Goal: Information Seeking & Learning: Learn about a topic

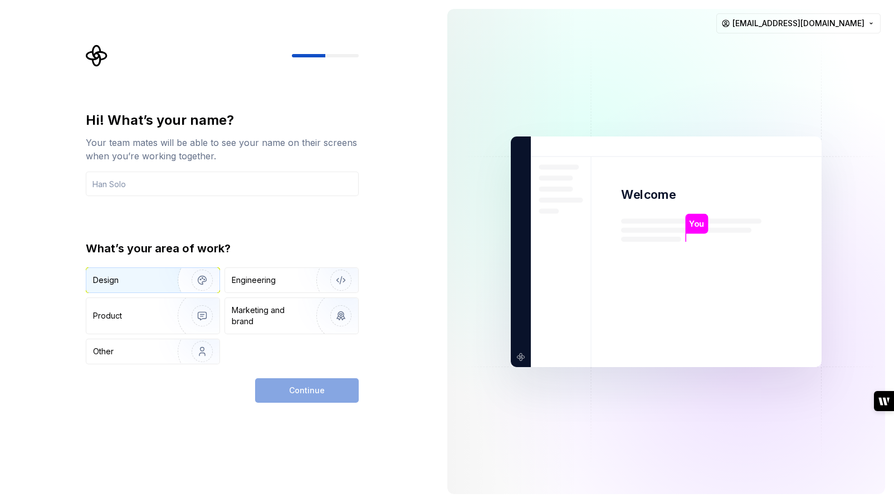
click at [125, 280] on div "Design" at bounding box center [128, 280] width 70 height 11
click at [110, 180] on input "text" at bounding box center [222, 184] width 273 height 25
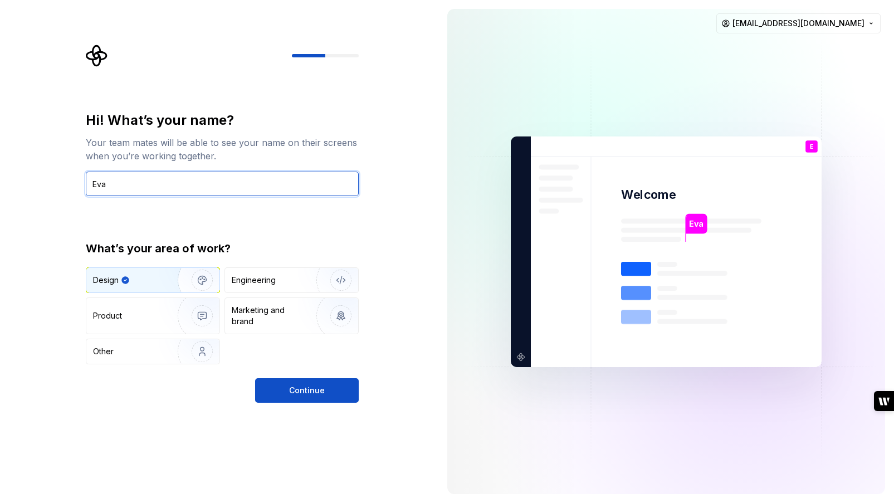
type input "Eva"
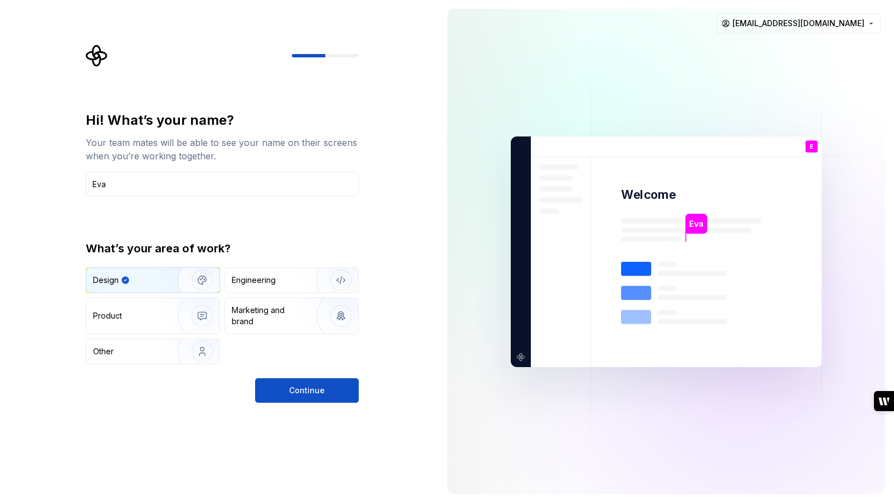
click at [283, 404] on div "Hi! What’s your name? Your team mates will be able to see your name on their sc…" at bounding box center [219, 251] width 438 height 503
click at [287, 392] on button "Continue" at bounding box center [307, 390] width 104 height 25
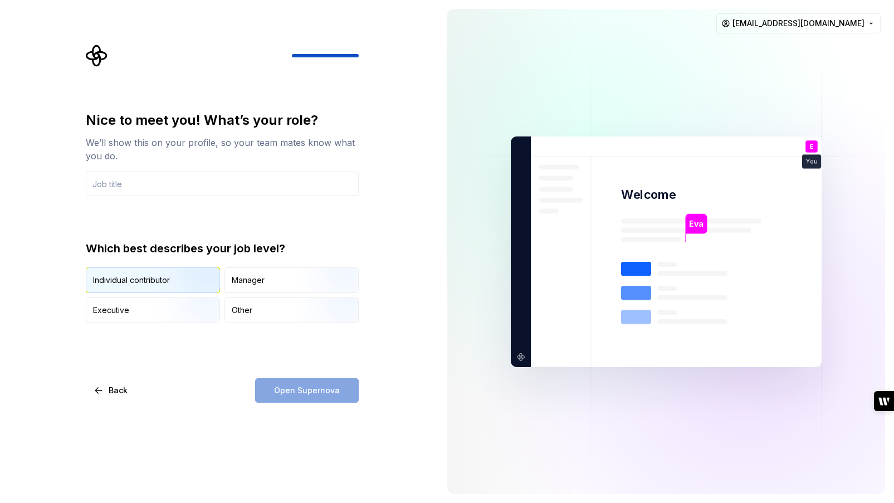
click at [139, 279] on div "Individual contributor" at bounding box center [131, 280] width 77 height 11
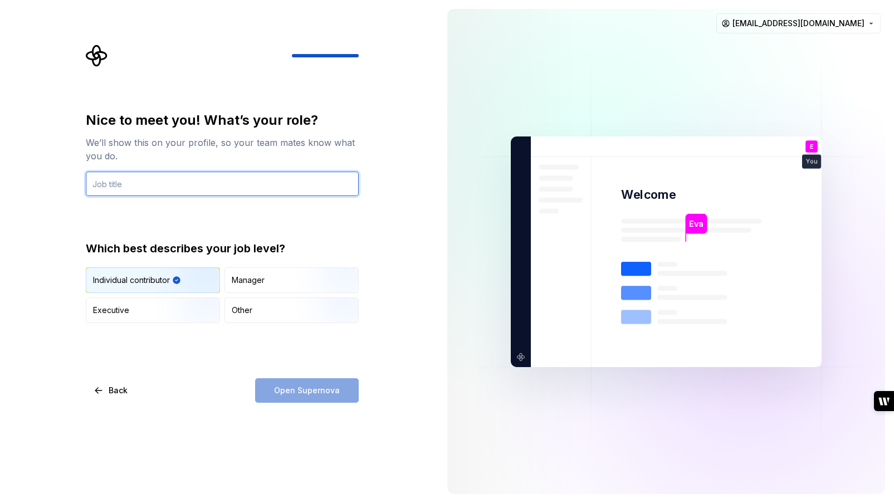
click at [113, 187] on input "text" at bounding box center [222, 184] width 273 height 25
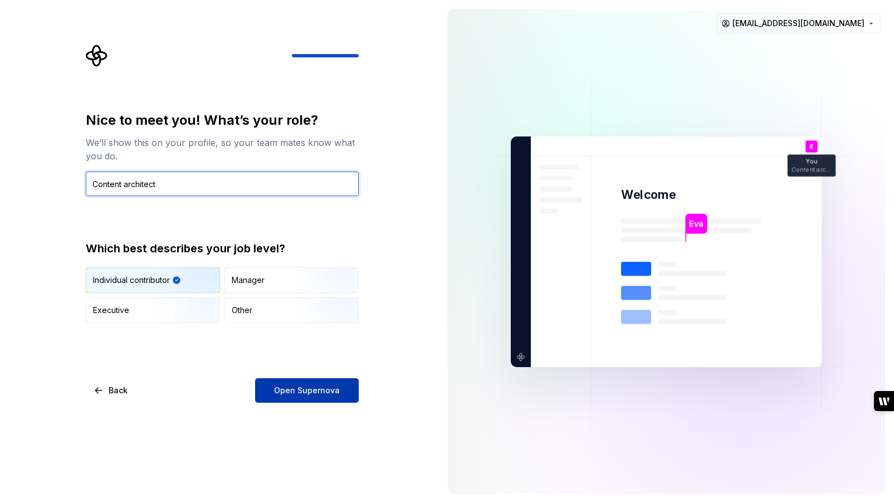
type input "Content architect"
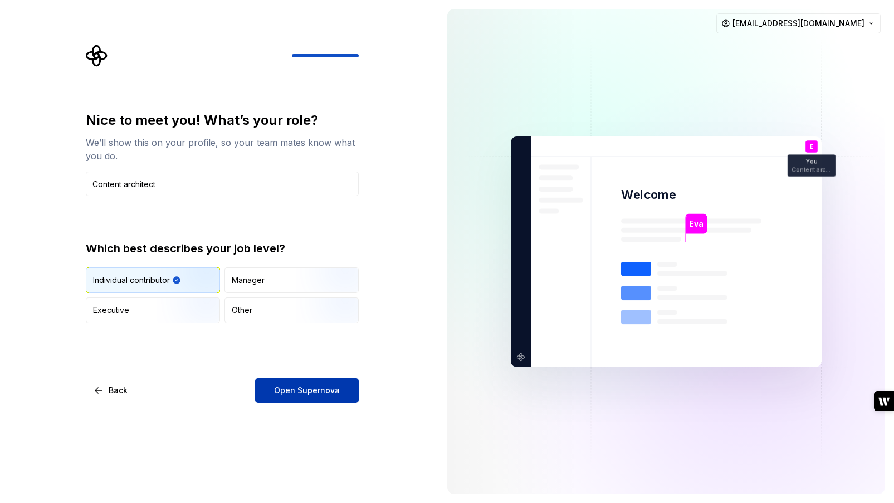
click at [294, 386] on span "Open Supernova" at bounding box center [307, 390] width 66 height 11
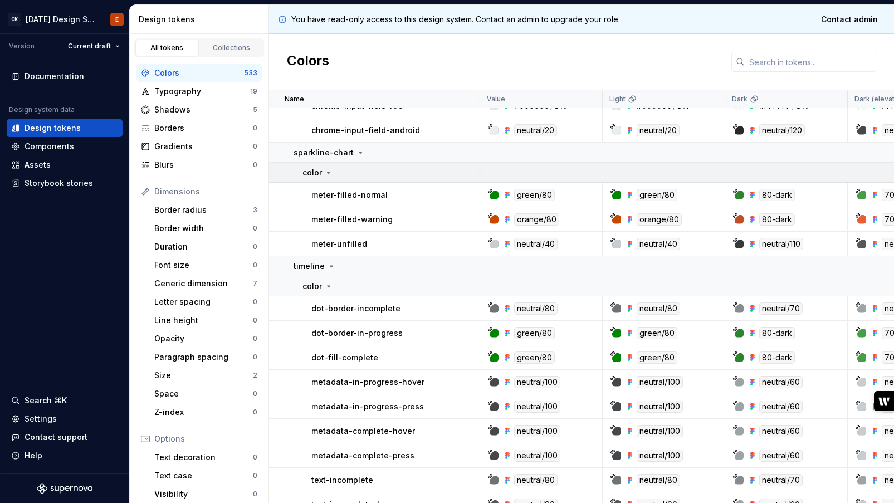
scroll to position [149, 0]
click at [39, 146] on div "Components" at bounding box center [50, 146] width 50 height 11
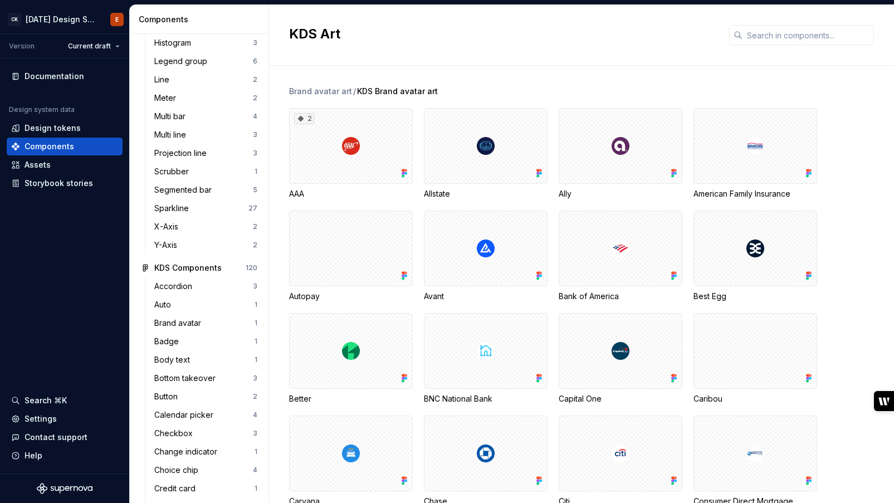
scroll to position [425, 0]
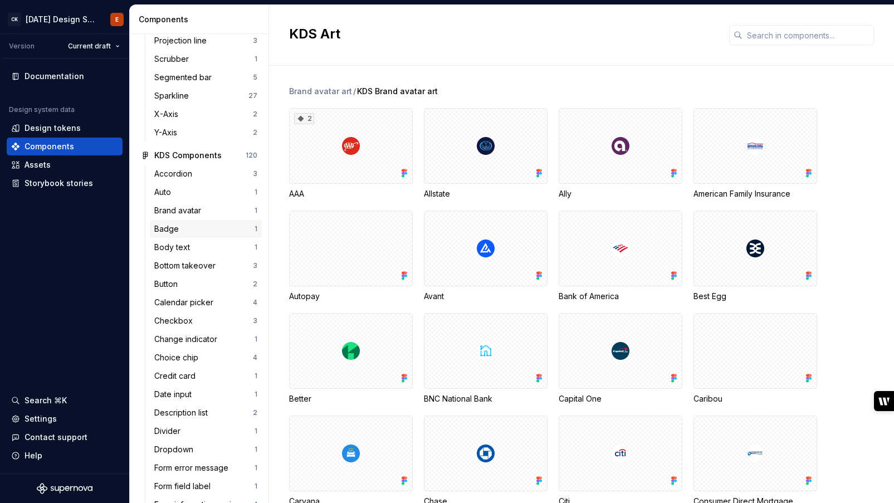
click at [172, 228] on div "Badge" at bounding box center [168, 228] width 29 height 11
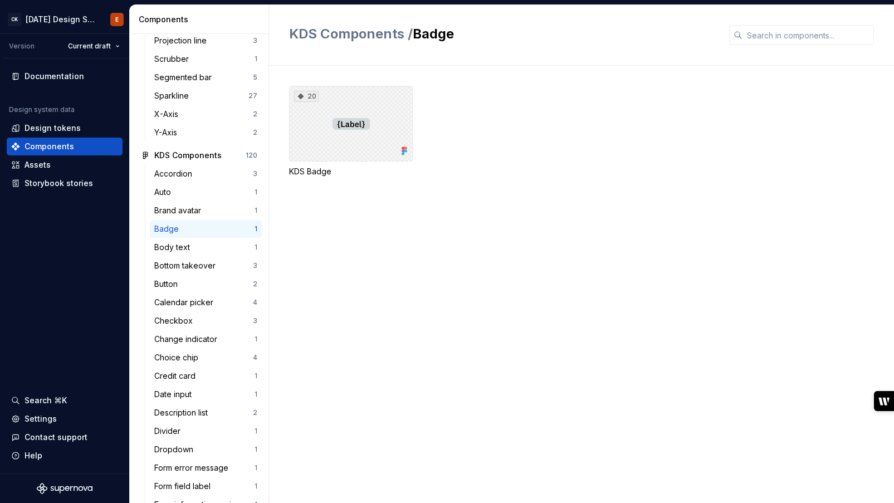
click at [319, 135] on div "20" at bounding box center [351, 124] width 124 height 76
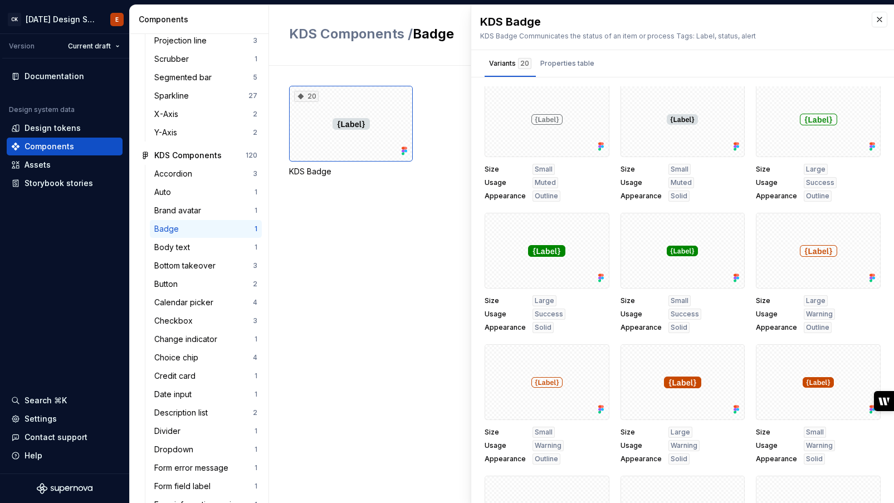
scroll to position [496, 0]
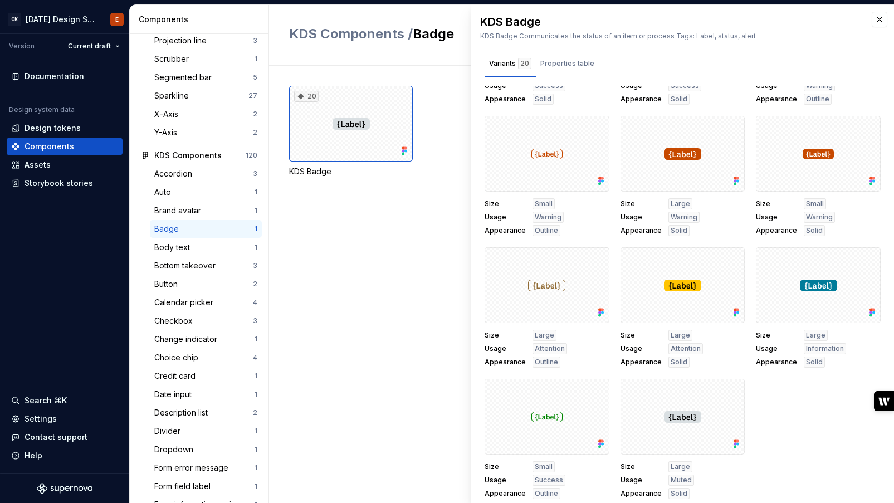
click at [418, 349] on div "20 KDS Badge" at bounding box center [591, 284] width 605 height 437
click at [872, 23] on button "button" at bounding box center [880, 20] width 16 height 16
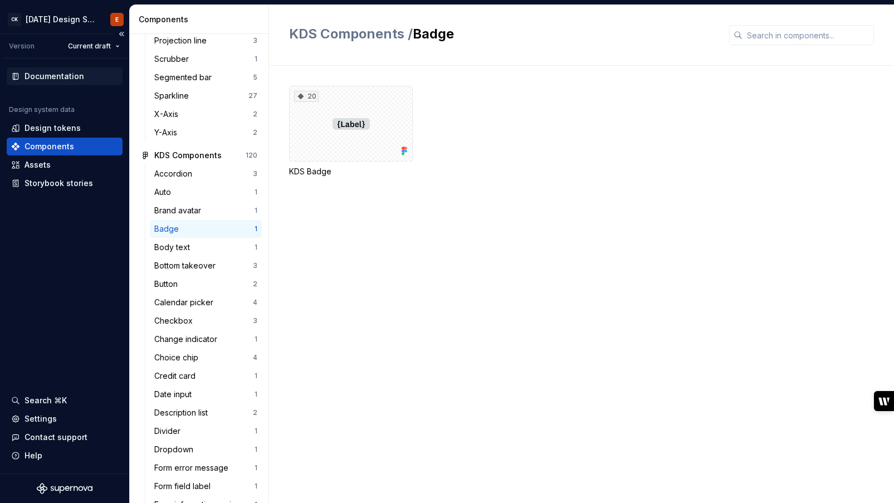
click at [54, 75] on div "Documentation" at bounding box center [55, 76] width 60 height 11
click at [45, 76] on div "Documentation" at bounding box center [55, 76] width 60 height 11
click at [23, 76] on div "Documentation" at bounding box center [64, 76] width 107 height 11
click at [45, 266] on div "Documentation Design system data Design tokens Components Assets Storybook stor…" at bounding box center [64, 265] width 129 height 415
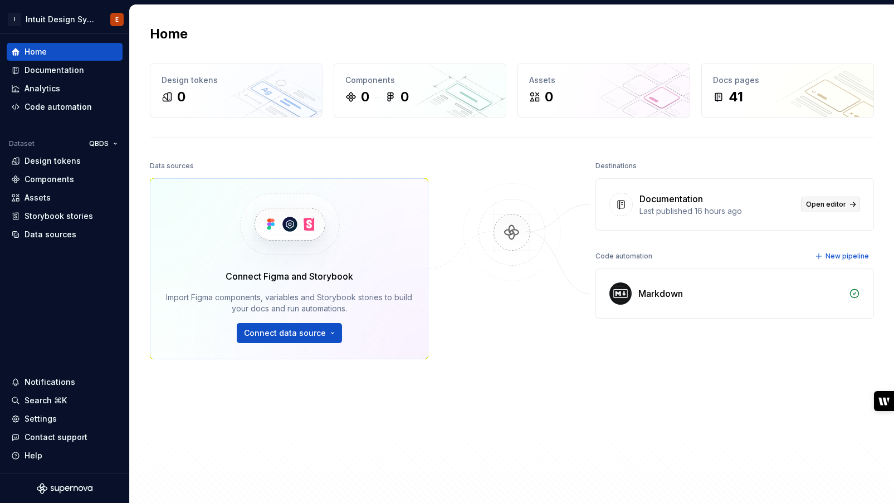
click at [845, 204] on link "Open editor" at bounding box center [830, 205] width 59 height 16
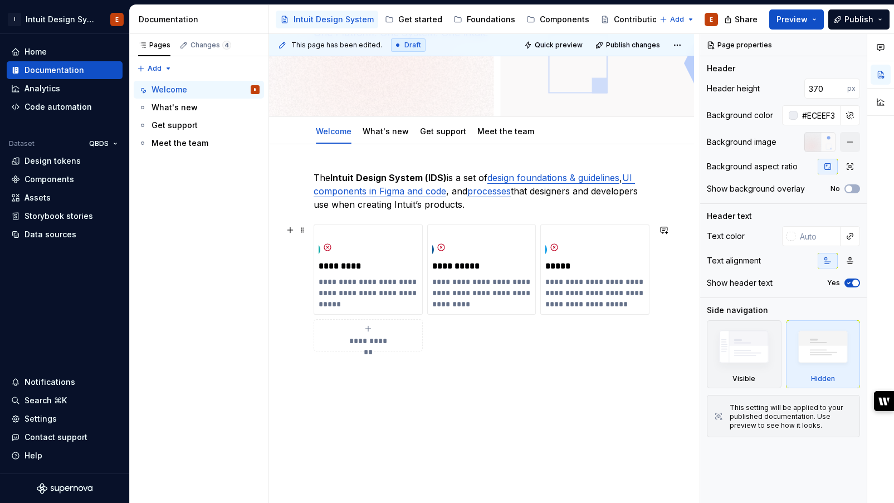
scroll to position [204, 0]
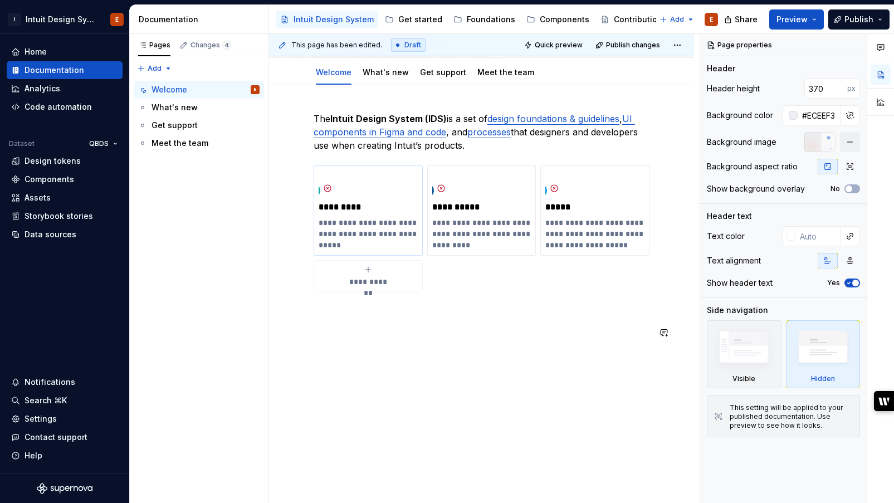
click at [359, 219] on p "**********" at bounding box center [368, 233] width 99 height 33
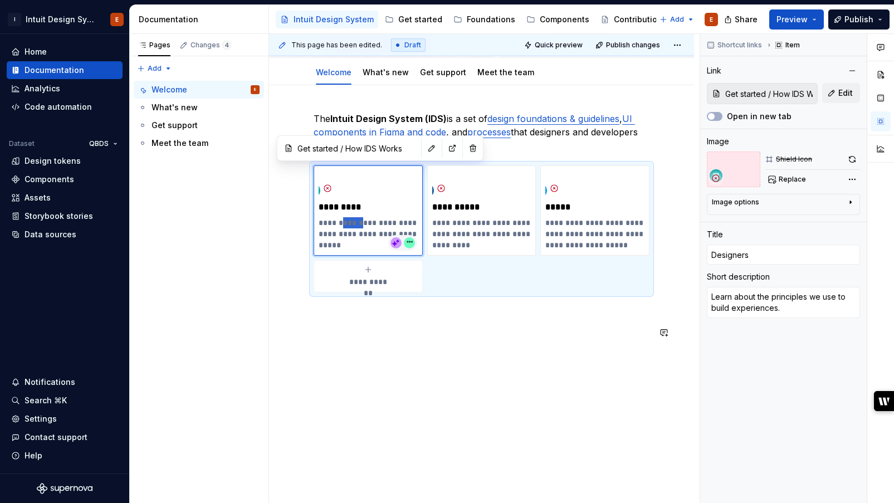
click at [338, 417] on div "**********" at bounding box center [481, 294] width 425 height 418
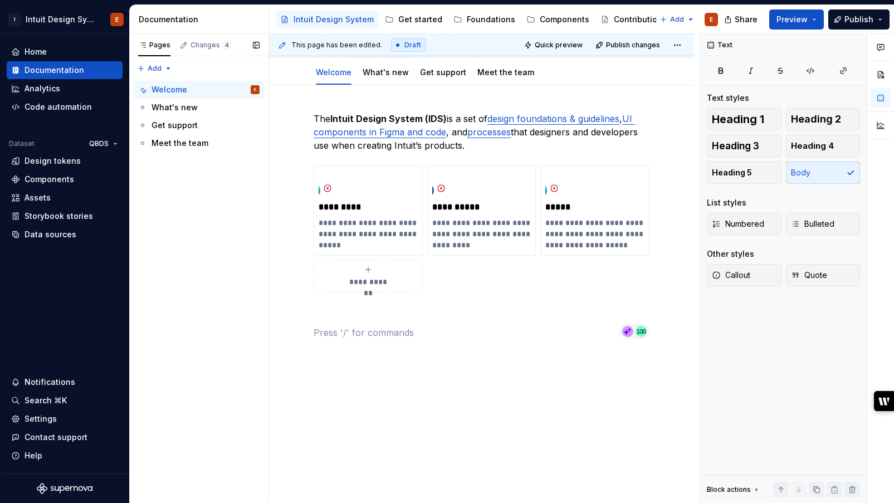
click at [183, 276] on div "Pages Changes 4 Add Accessibility guide for tree Page tree. Navigate the tree w…" at bounding box center [198, 268] width 139 height 469
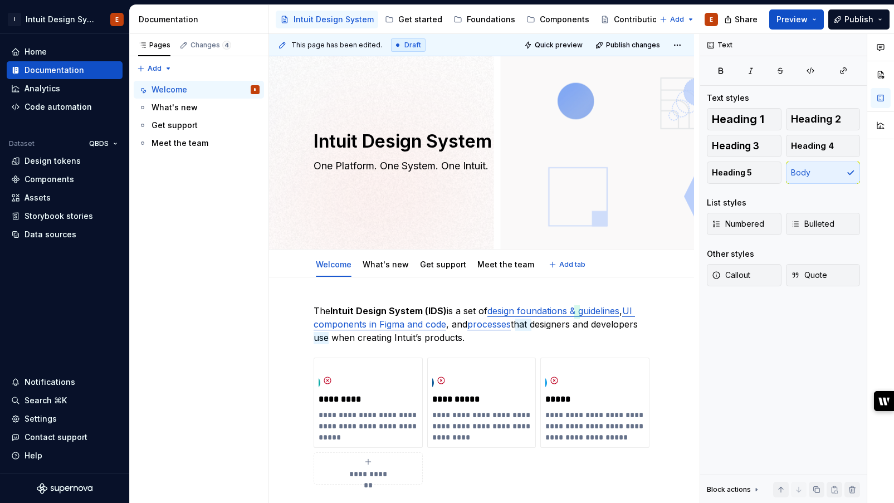
scroll to position [0, 0]
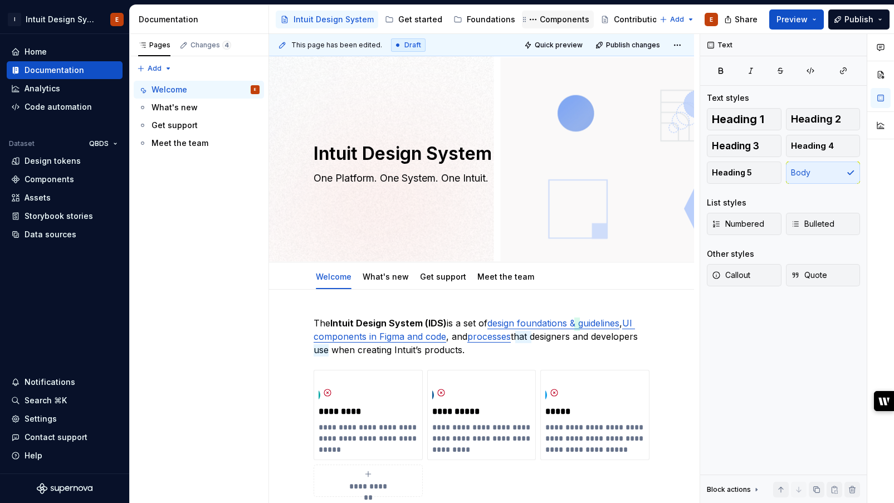
click at [565, 16] on div "Components" at bounding box center [565, 19] width 50 height 11
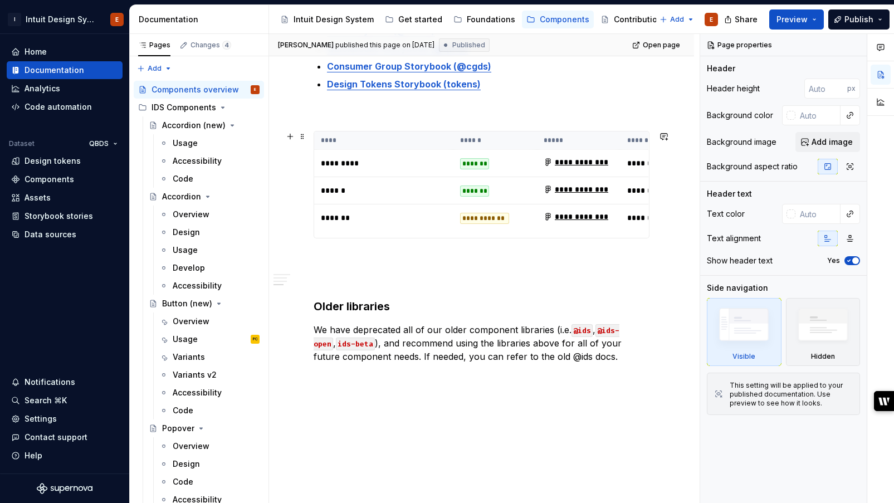
click at [332, 164] on p "*********" at bounding box center [384, 163] width 126 height 11
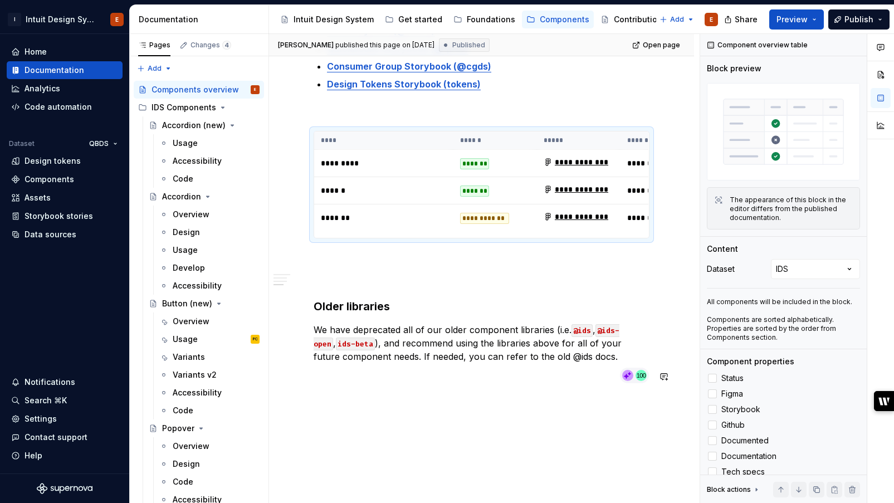
click at [354, 420] on div "**********" at bounding box center [481, 139] width 425 height 815
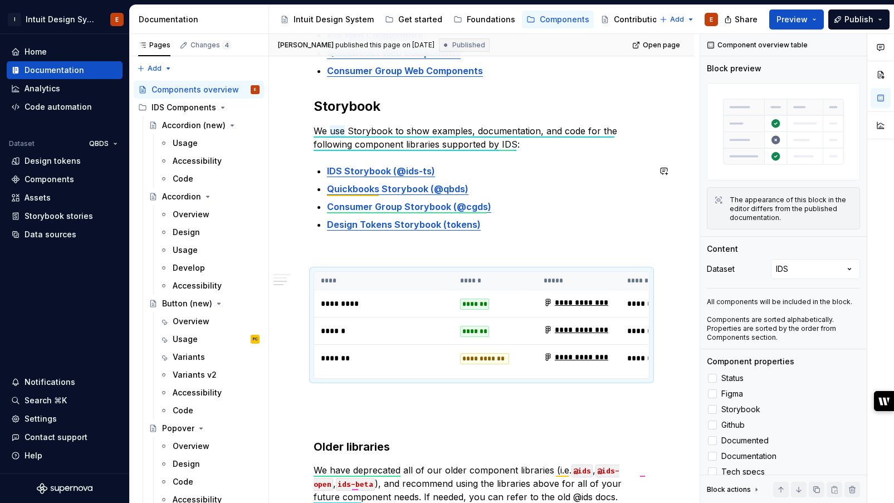
scroll to position [502, 0]
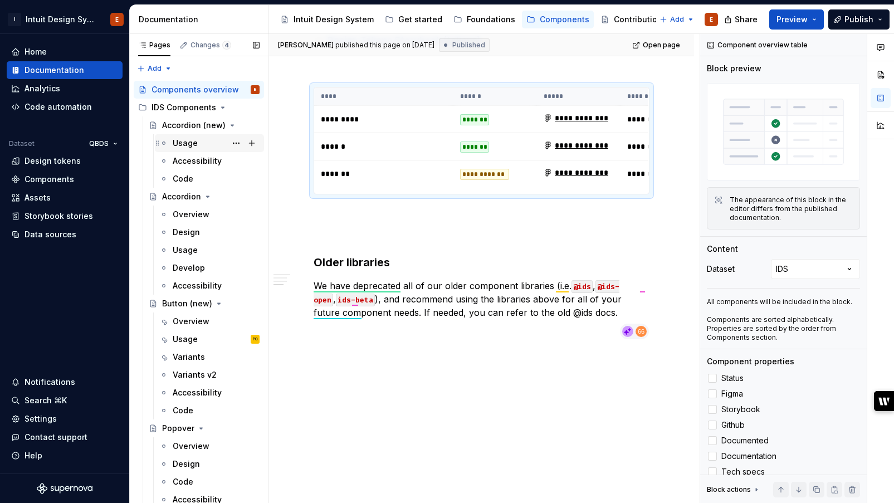
click at [178, 142] on div "Usage" at bounding box center [185, 143] width 25 height 11
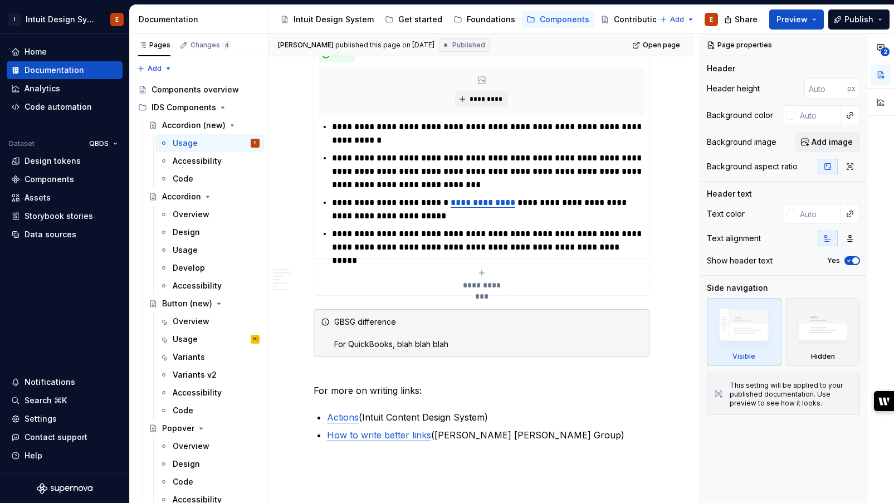
scroll to position [2454, 0]
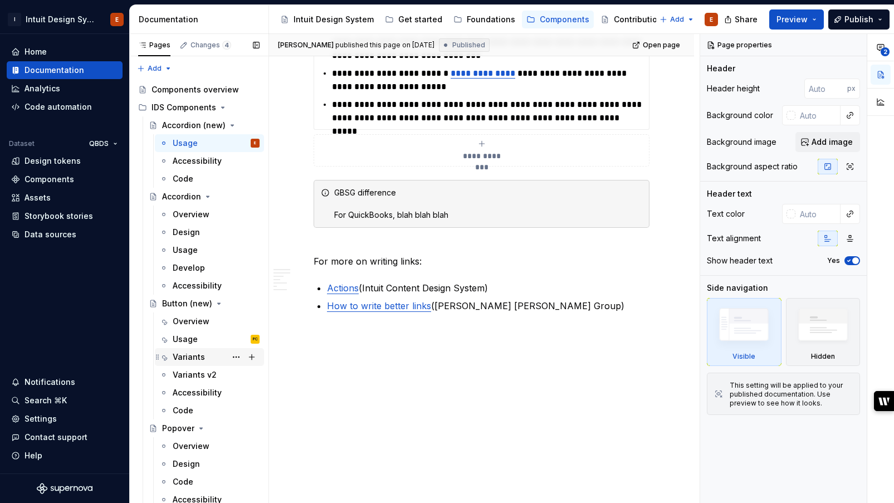
click at [183, 356] on div "Variants" at bounding box center [189, 356] width 32 height 11
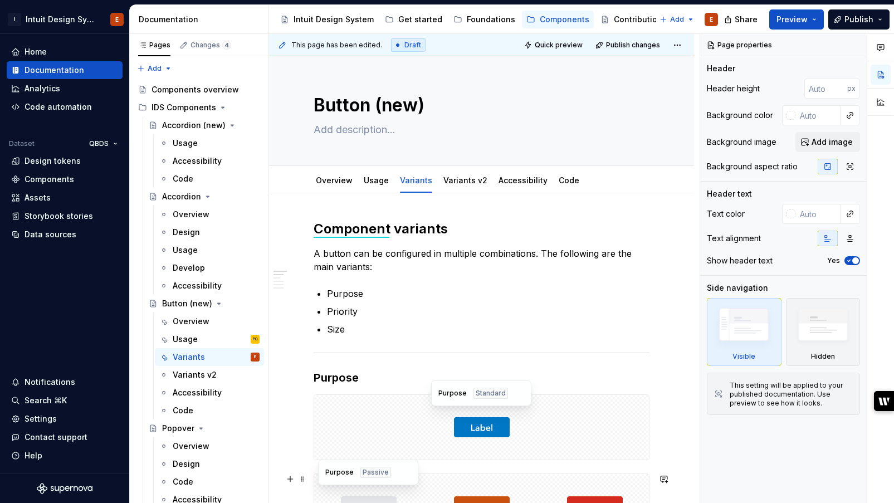
scroll to position [238, 0]
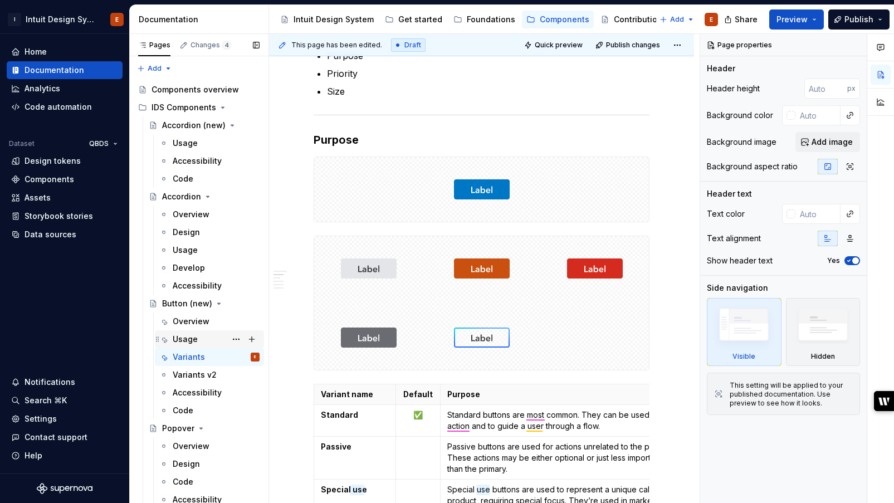
click at [178, 339] on div "Usage" at bounding box center [185, 339] width 25 height 11
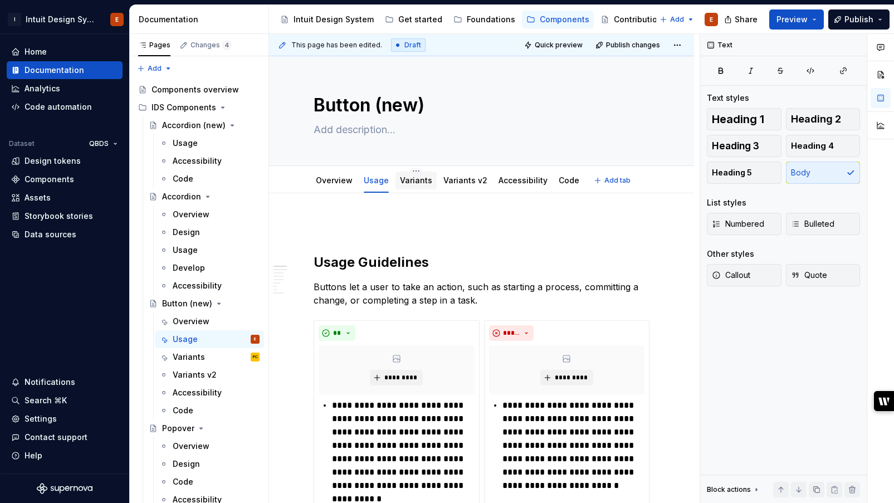
click at [404, 177] on link "Variants" at bounding box center [416, 179] width 32 height 9
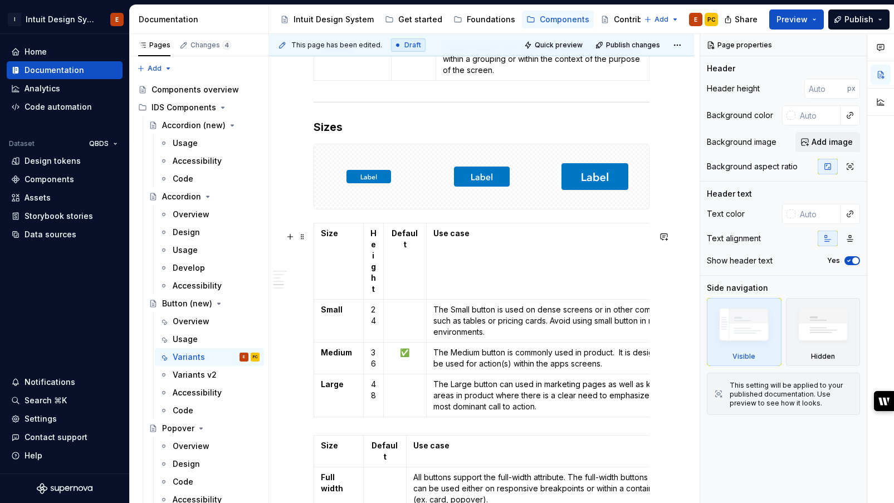
scroll to position [1189, 0]
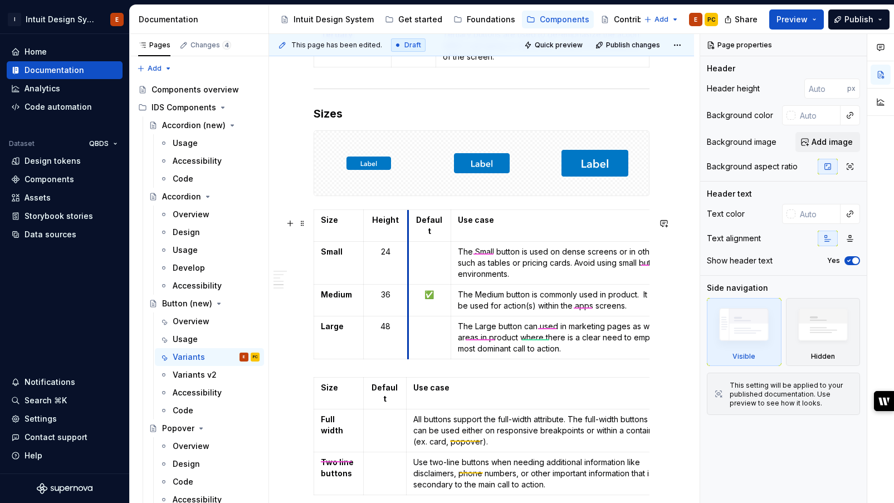
drag, startPoint x: 382, startPoint y: 248, endPoint x: 407, endPoint y: 248, distance: 24.5
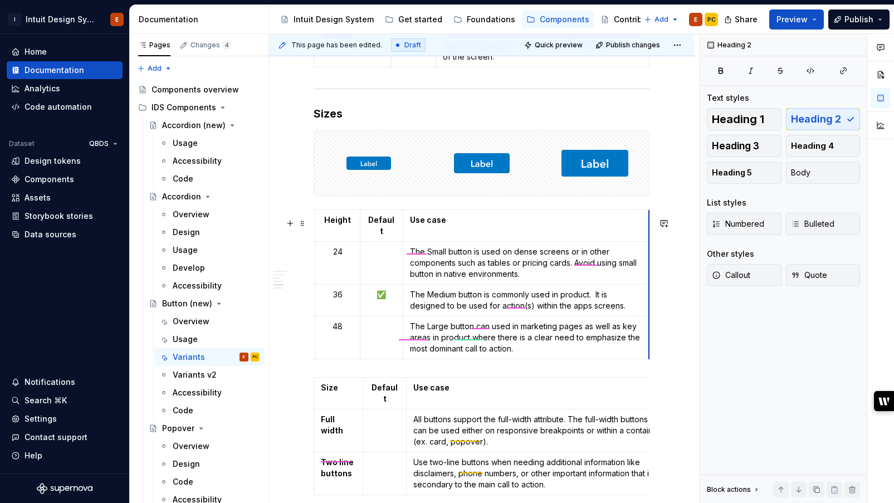
scroll to position [0, 48]
drag, startPoint x: 648, startPoint y: 231, endPoint x: 628, endPoint y: 235, distance: 19.9
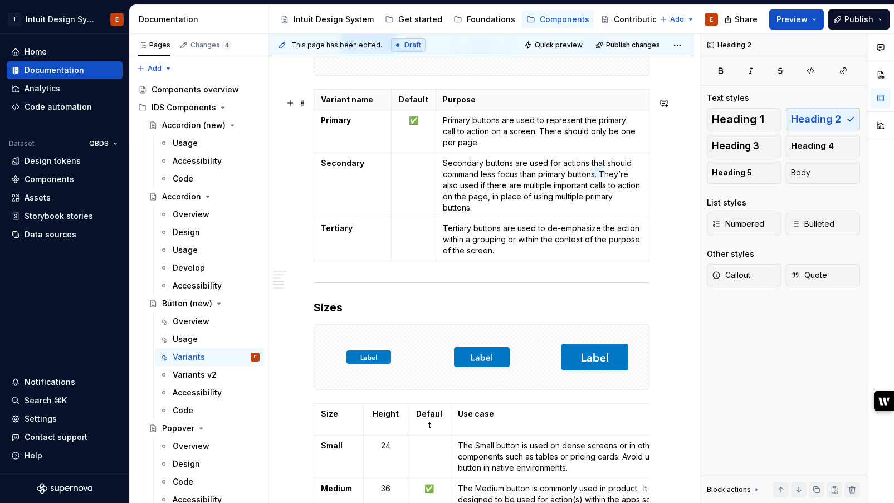
scroll to position [1203, 0]
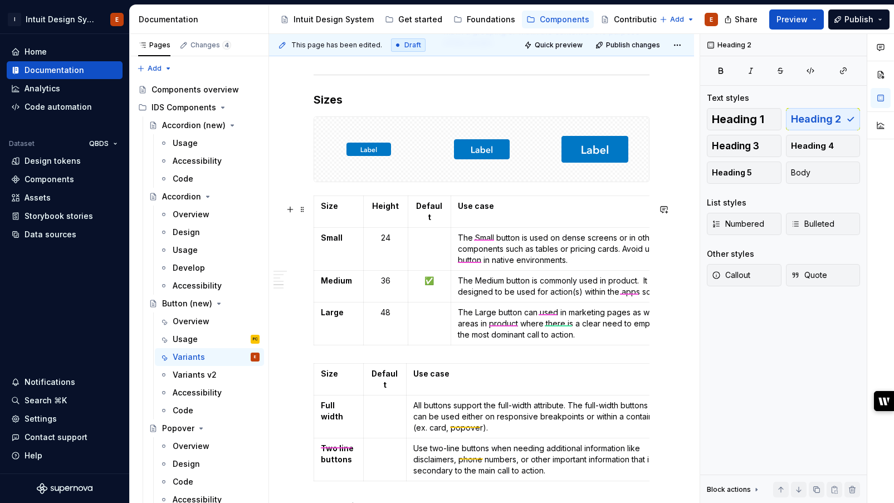
type textarea "*"
